Goal: Information Seeking & Learning: Learn about a topic

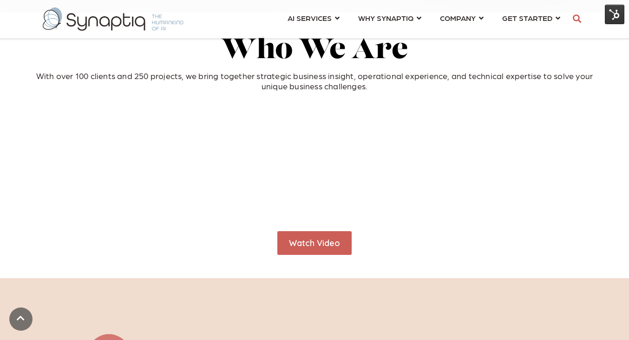
scroll to position [321, 0]
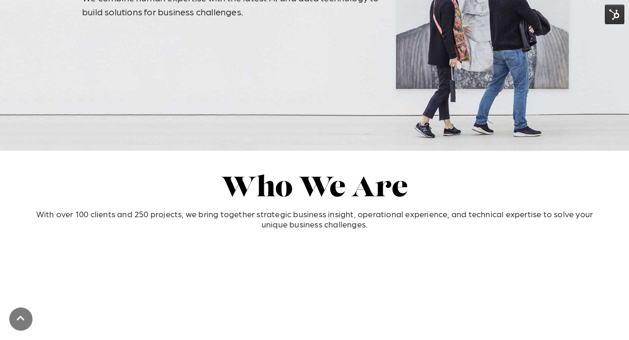
scroll to position [0, 4]
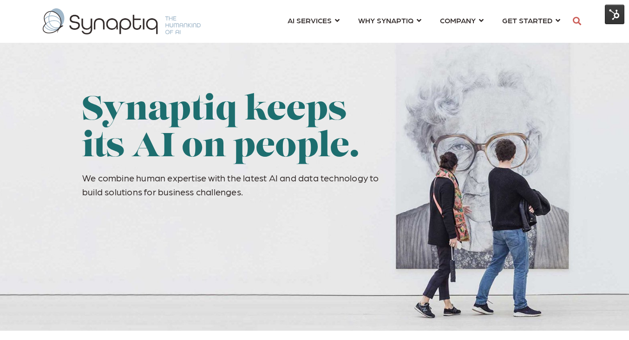
scroll to position [0, 4]
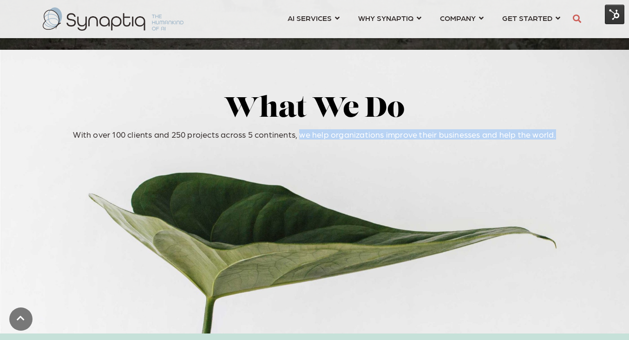
scroll to position [0, 4]
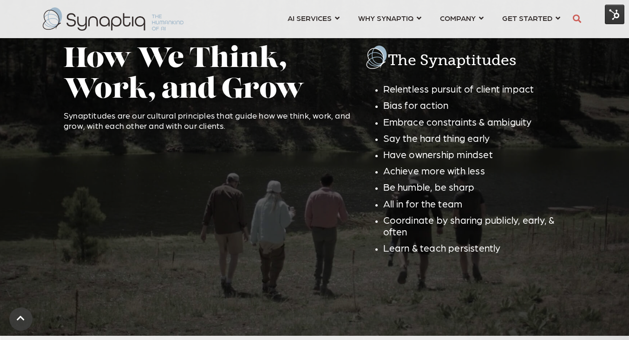
scroll to position [0, 4]
